Goal: Find specific page/section: Find specific page/section

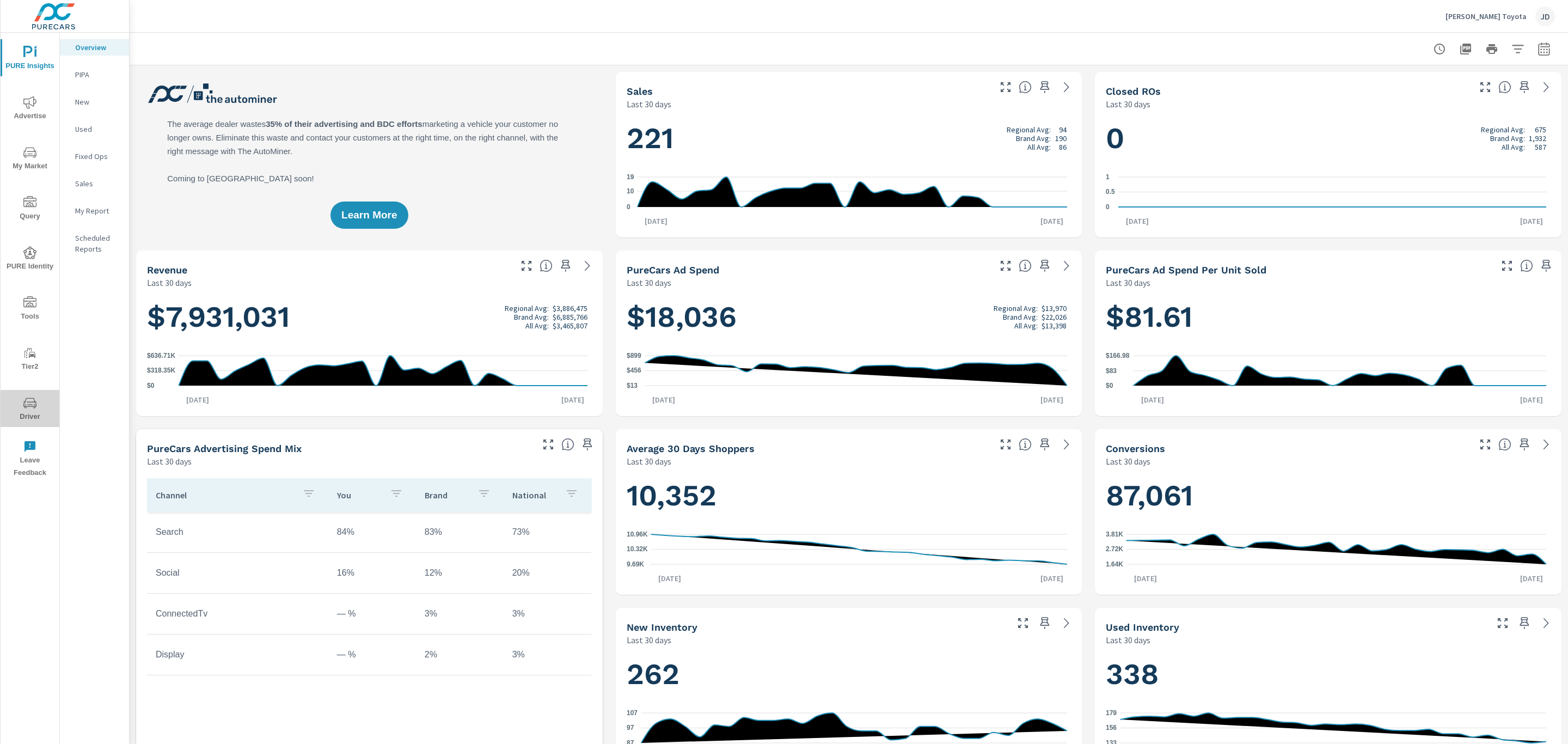
click at [33, 402] on icon "nav menu" at bounding box center [30, 403] width 13 height 10
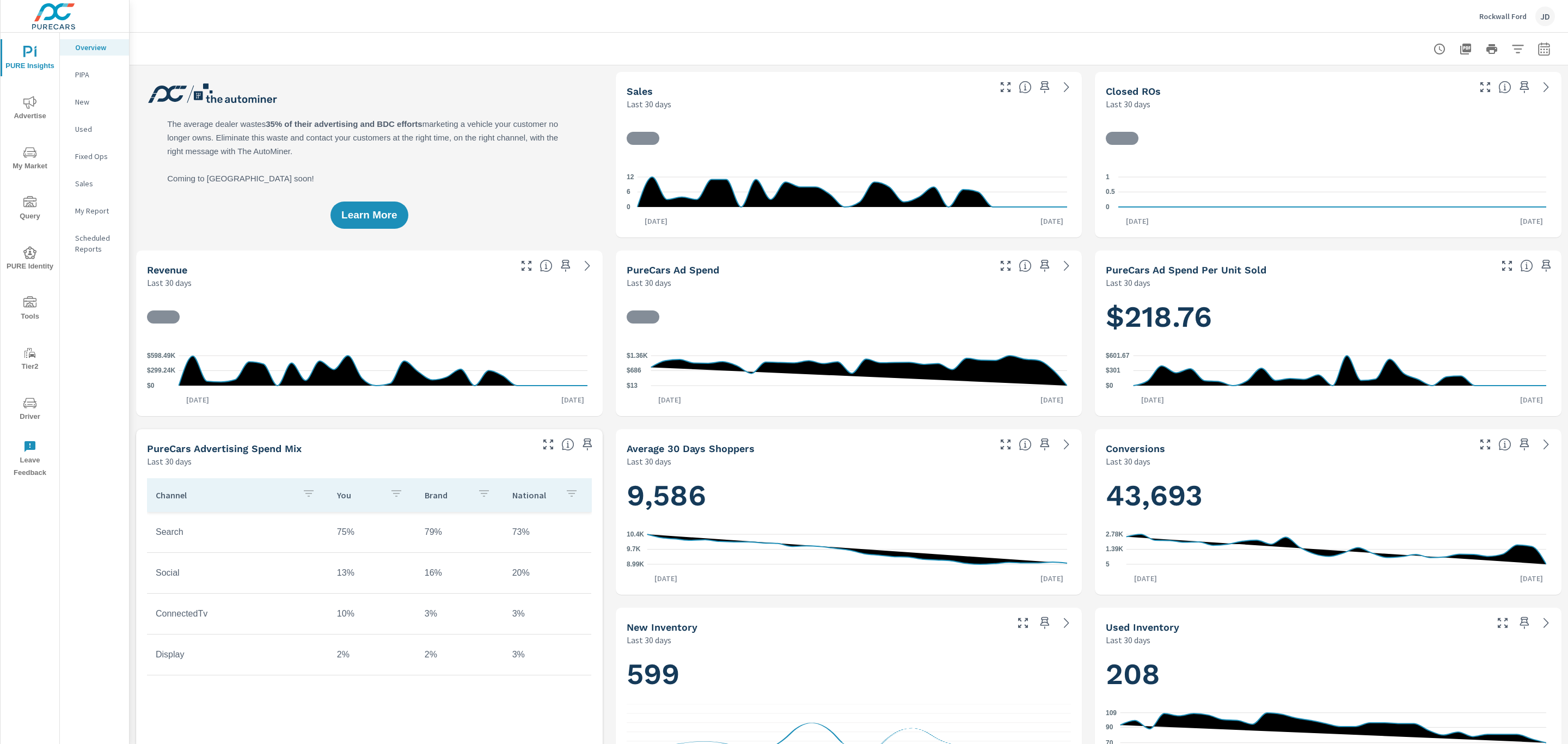
click at [36, 396] on button "Driver" at bounding box center [30, 408] width 59 height 37
